Goal: Task Accomplishment & Management: Manage account settings

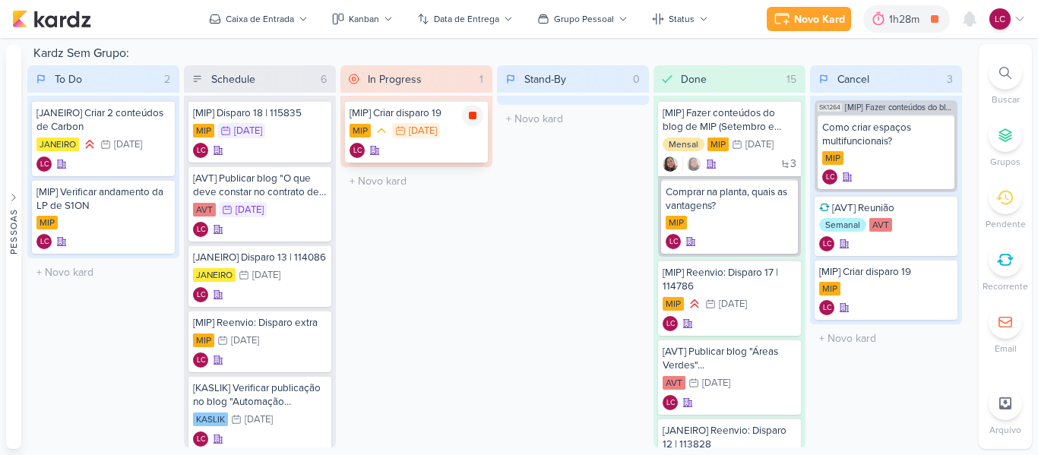
click at [473, 119] on icon at bounding box center [473, 116] width 8 height 8
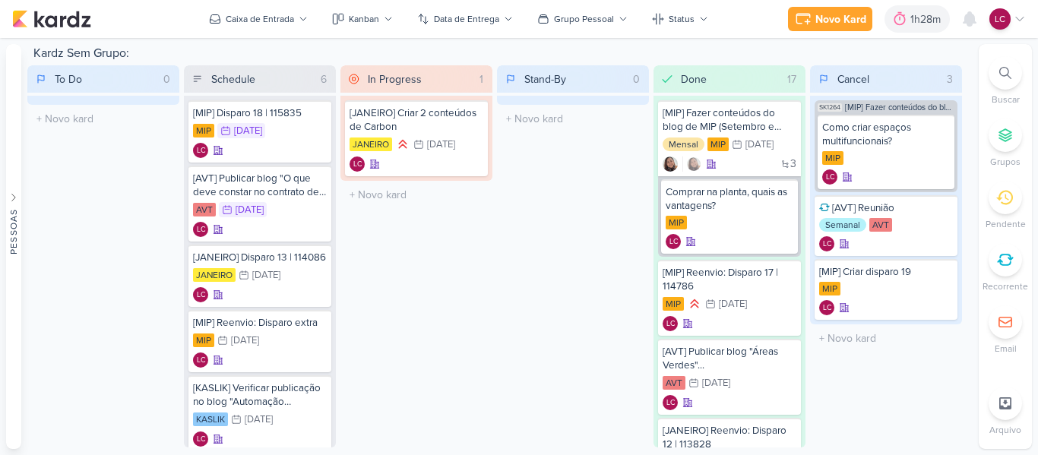
click at [1019, 26] on div "LC" at bounding box center [1007, 18] width 36 height 21
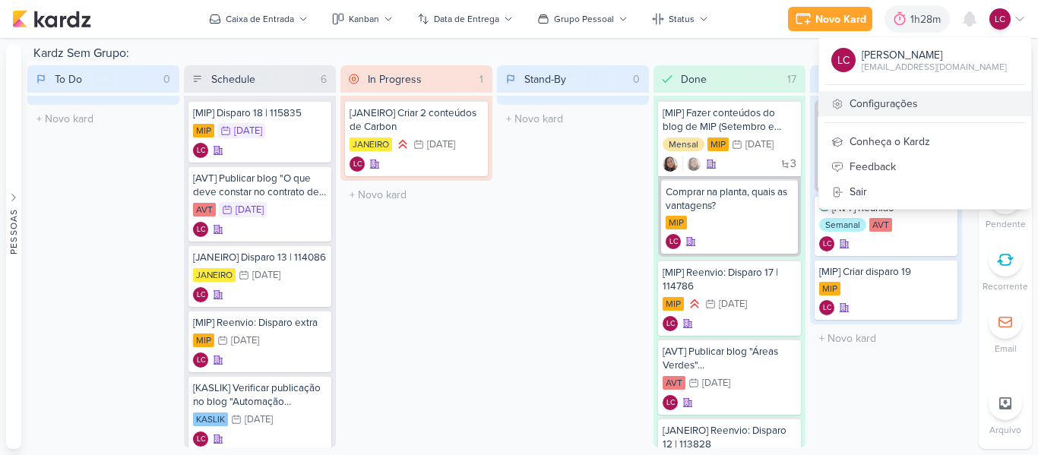
click at [894, 106] on link "Configurações" at bounding box center [925, 103] width 212 height 25
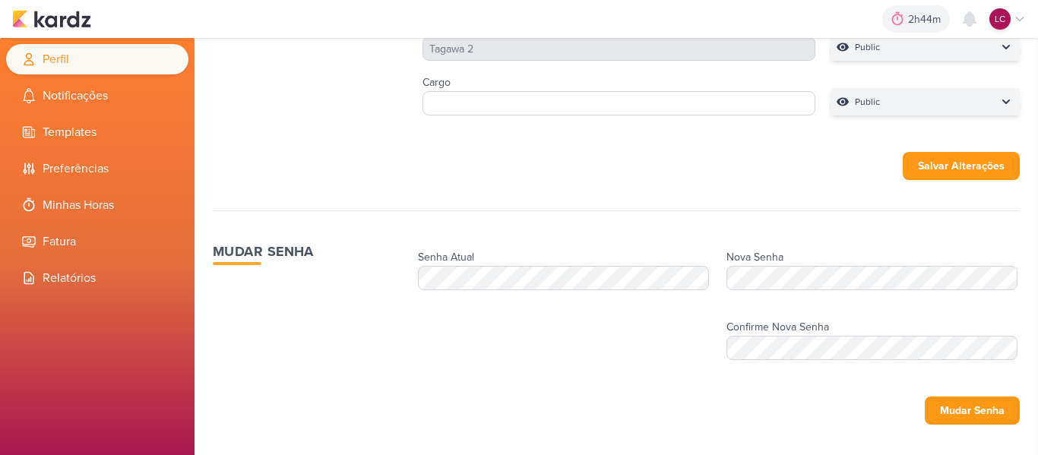
scroll to position [378, 0]
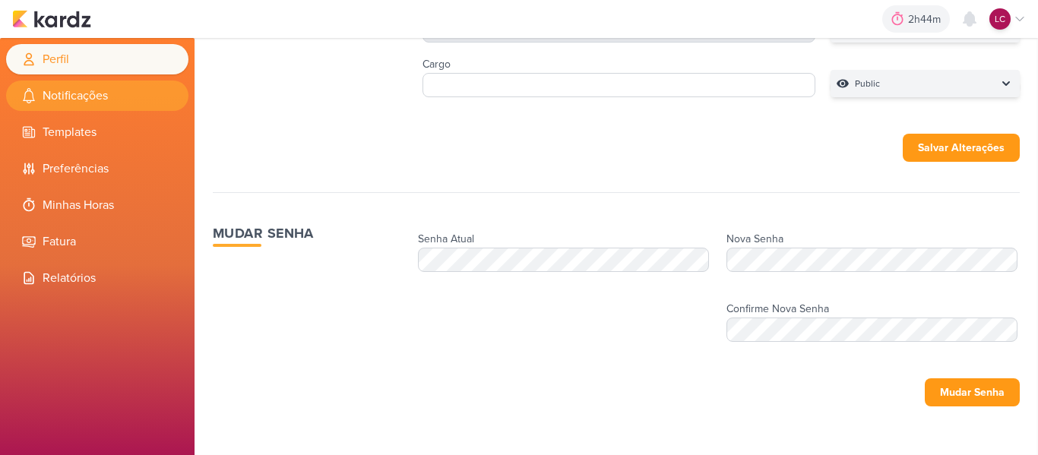
click at [107, 88] on li "Notificações" at bounding box center [97, 96] width 182 height 30
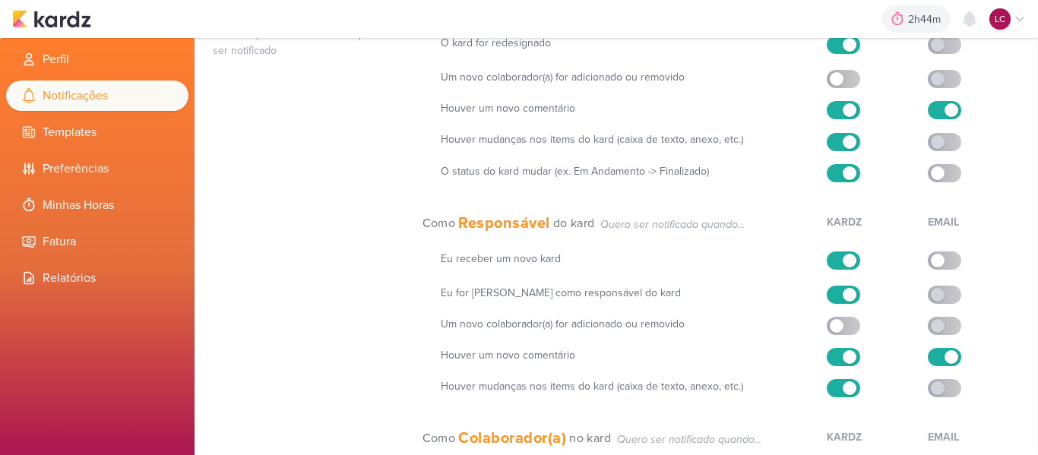
scroll to position [291, 0]
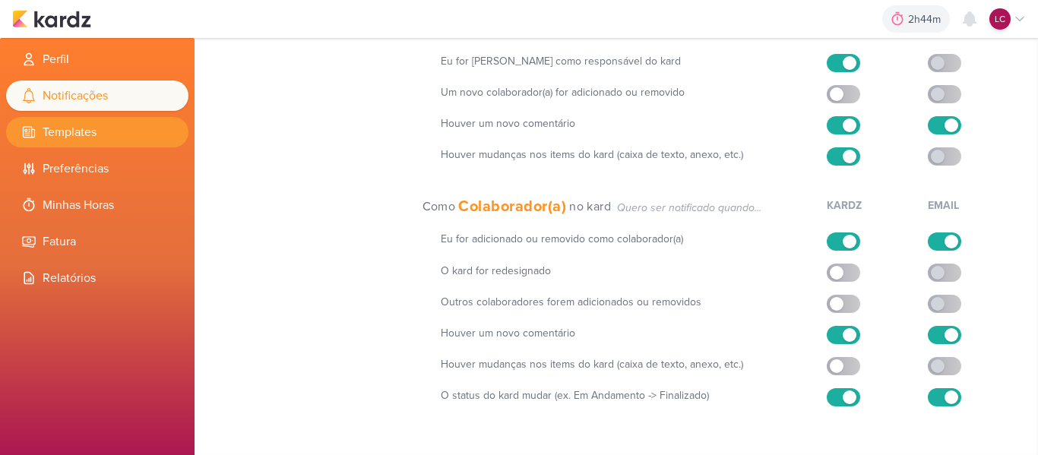
click at [162, 131] on li "Templates" at bounding box center [97, 132] width 182 height 30
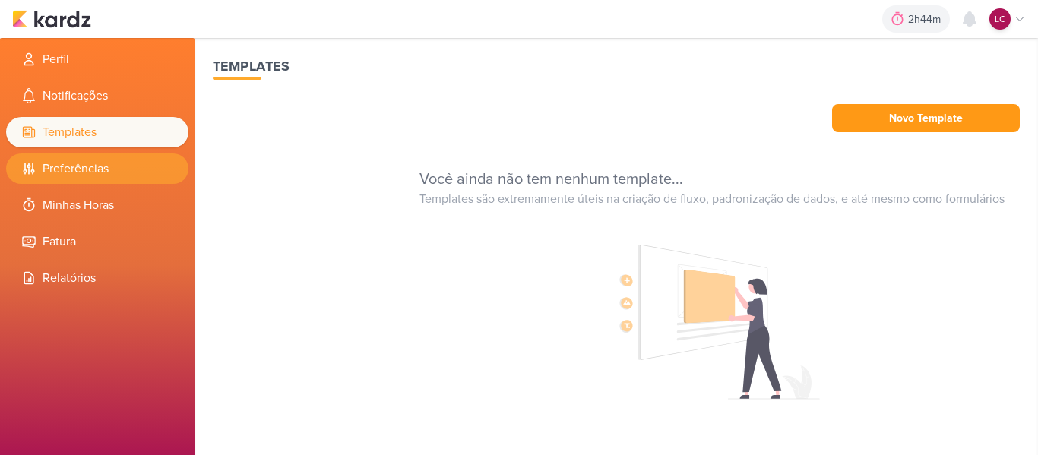
click at [118, 160] on li "Preferências" at bounding box center [97, 168] width 182 height 30
select select "pt-BR"
select select "America/Sao_Paulo"
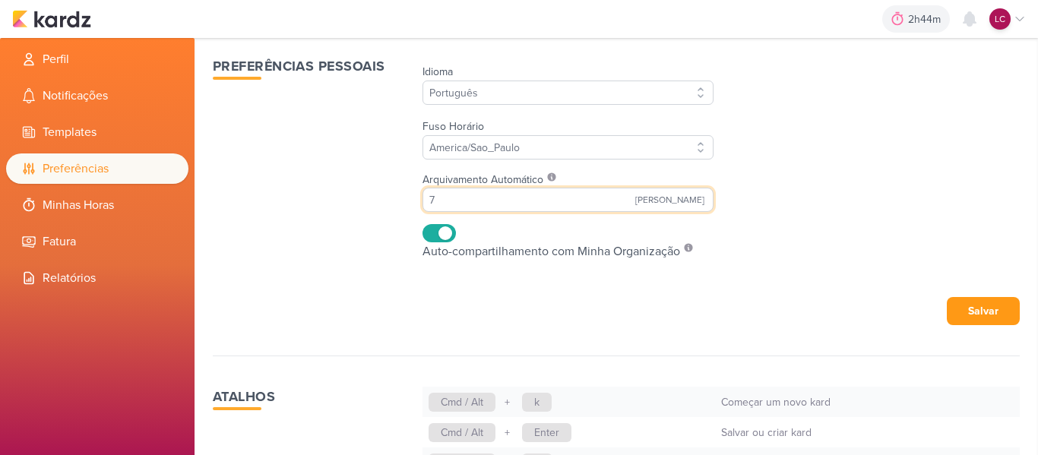
click at [500, 203] on input "7" at bounding box center [567, 200] width 291 height 24
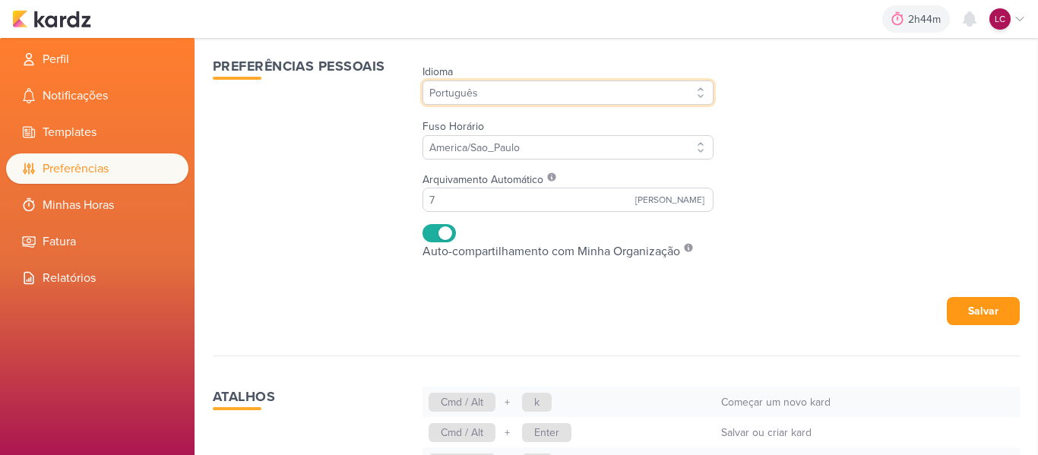
click at [501, 94] on select "English Português" at bounding box center [567, 93] width 291 height 24
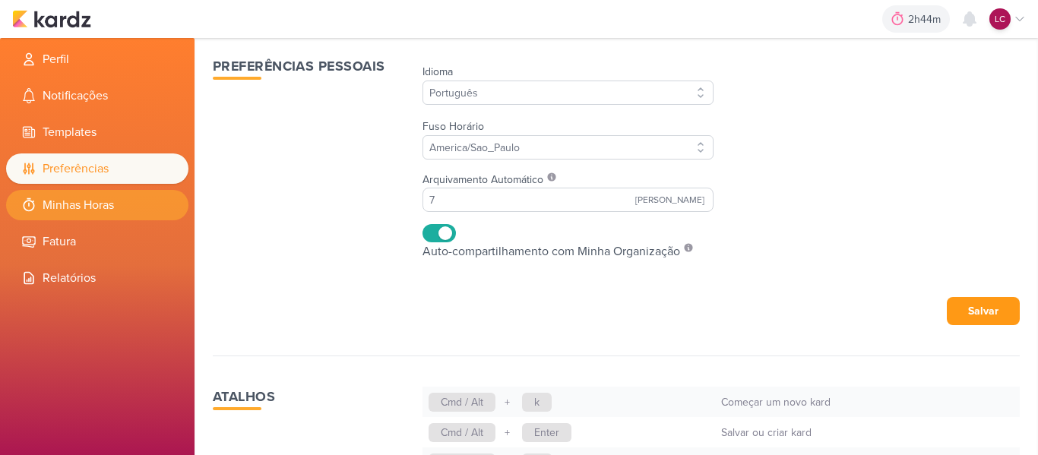
click at [104, 206] on li "Minhas Horas" at bounding box center [97, 205] width 182 height 30
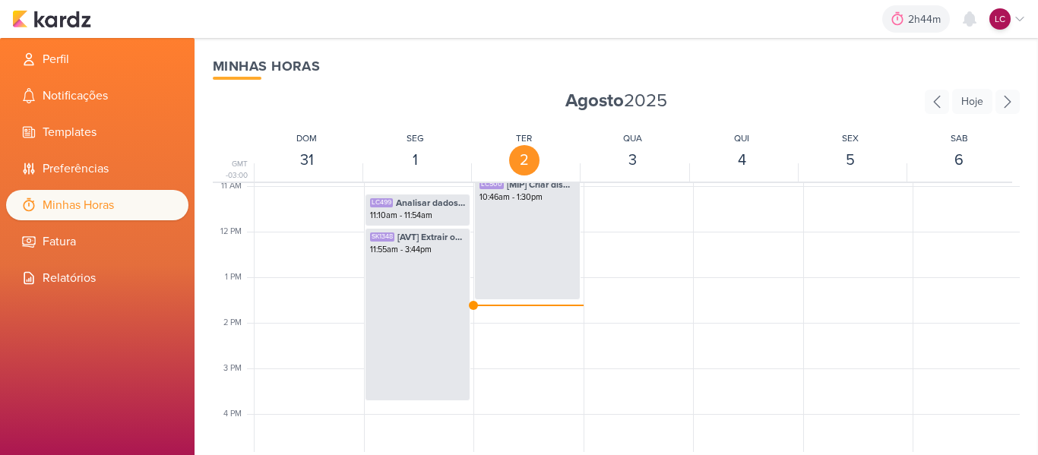
scroll to position [511, 0]
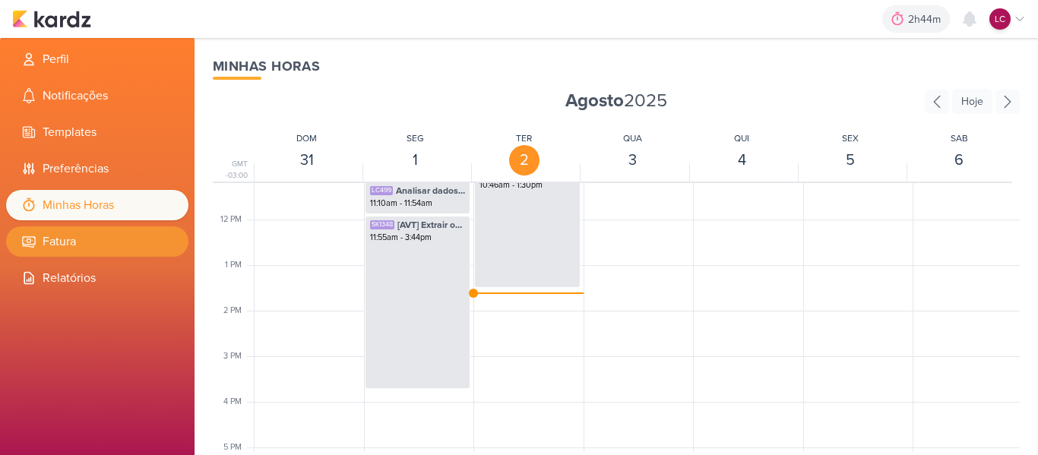
click at [96, 233] on li "Fatura" at bounding box center [97, 241] width 182 height 30
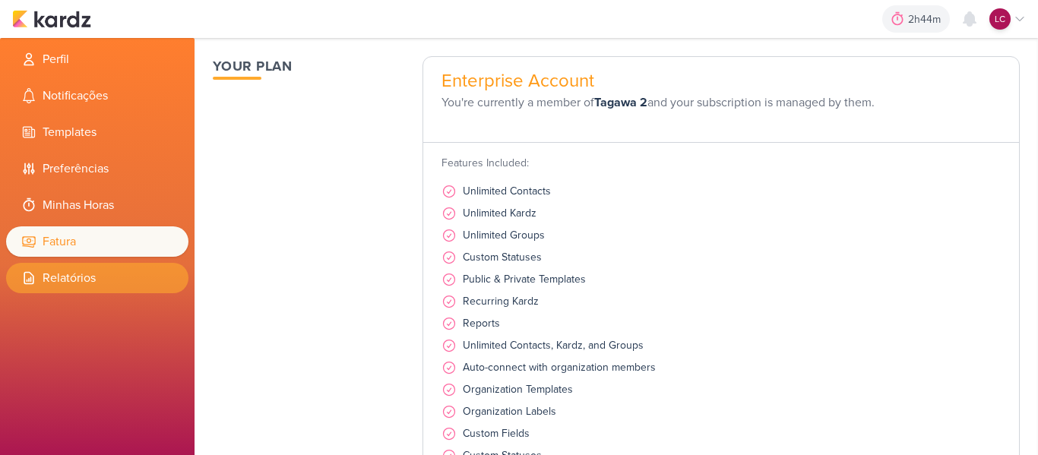
click at [74, 275] on li "Relatórios" at bounding box center [97, 278] width 182 height 30
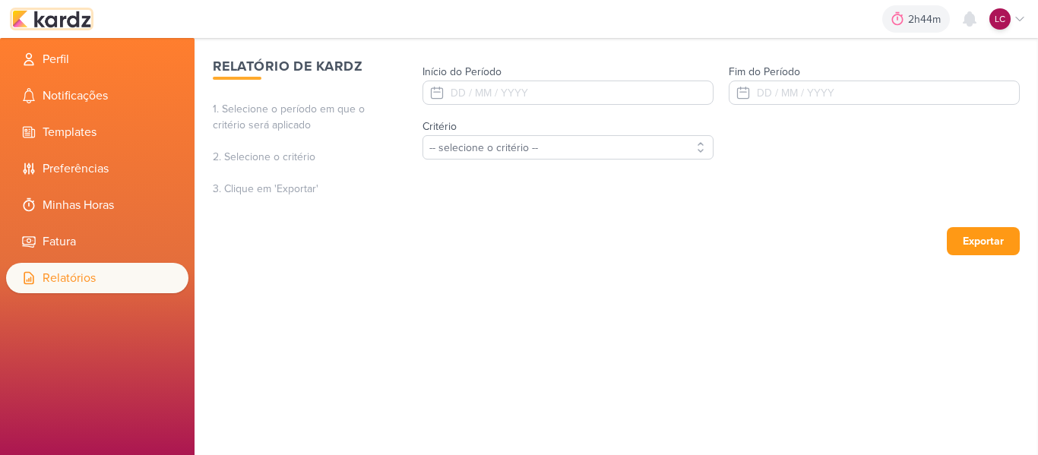
click at [71, 13] on img at bounding box center [51, 19] width 79 height 18
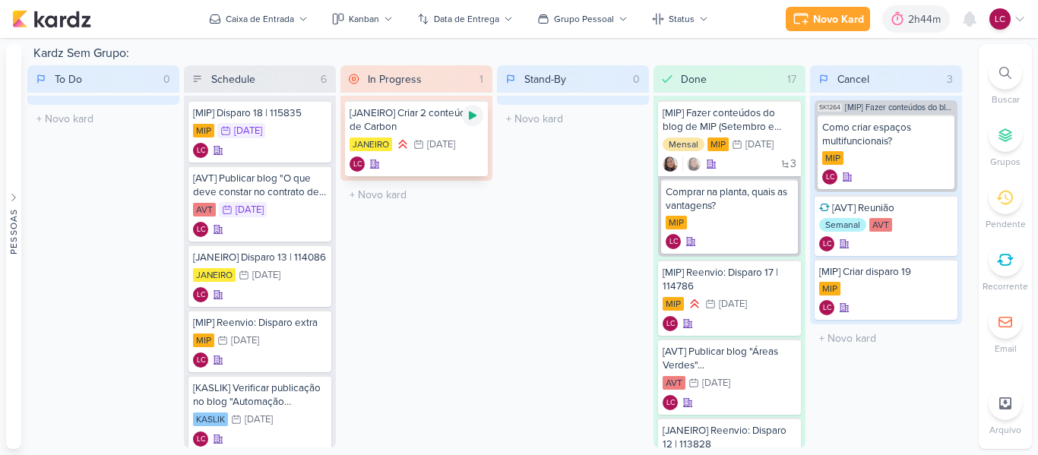
click at [470, 114] on icon at bounding box center [473, 116] width 8 height 8
